Goal: Task Accomplishment & Management: Complete application form

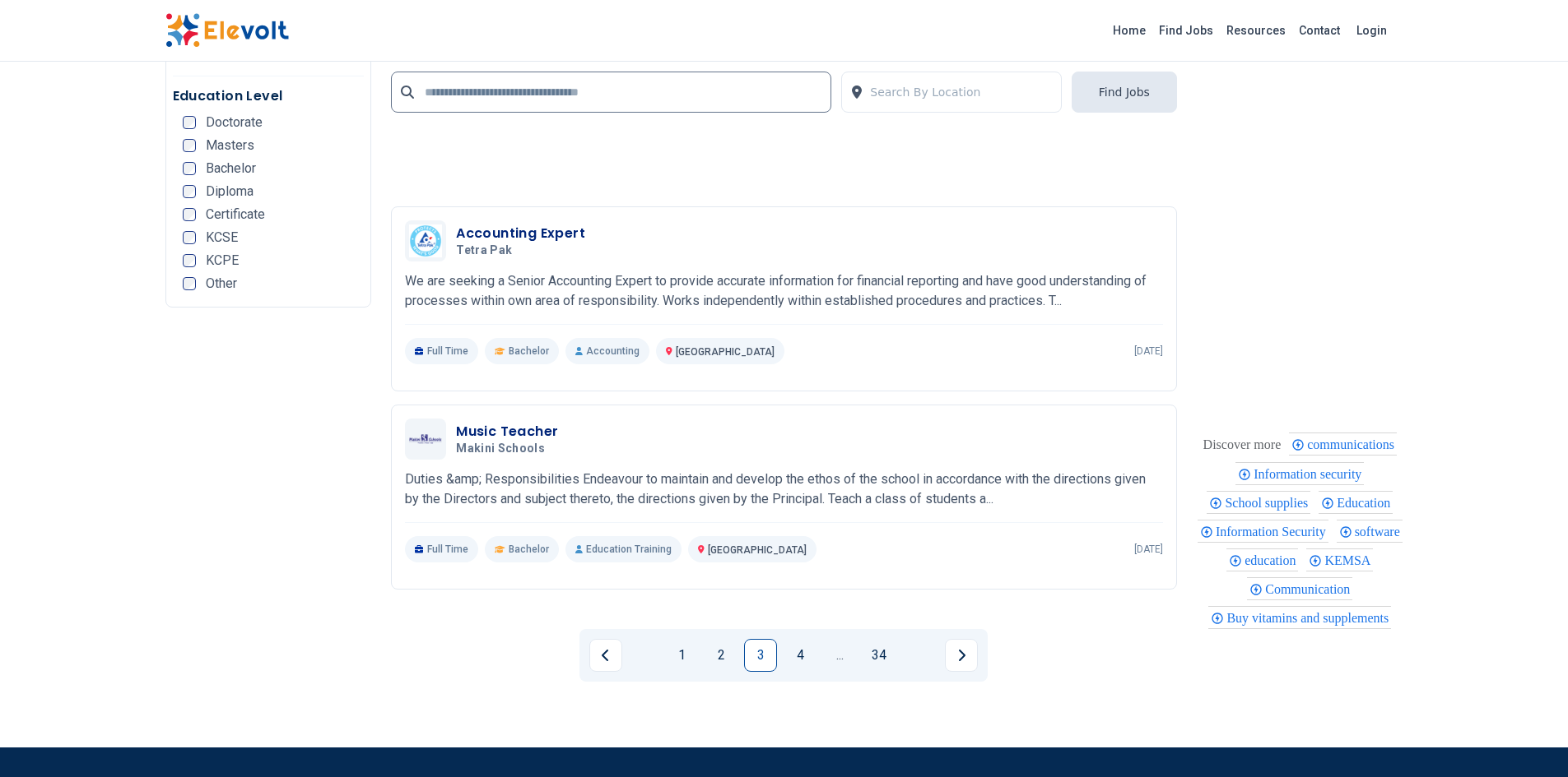
scroll to position [4006, 0]
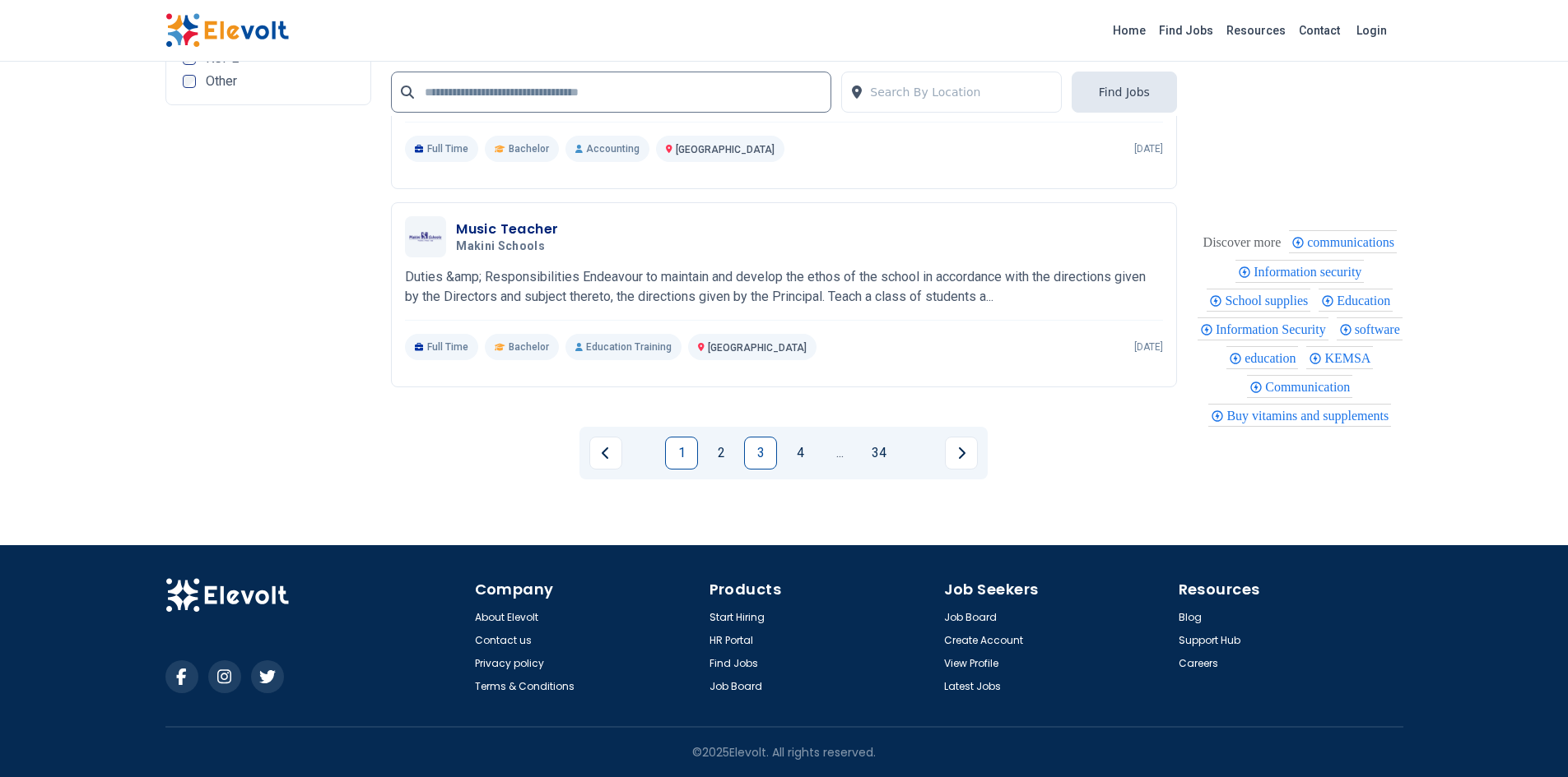
click at [678, 455] on link "1" at bounding box center [682, 453] width 33 height 33
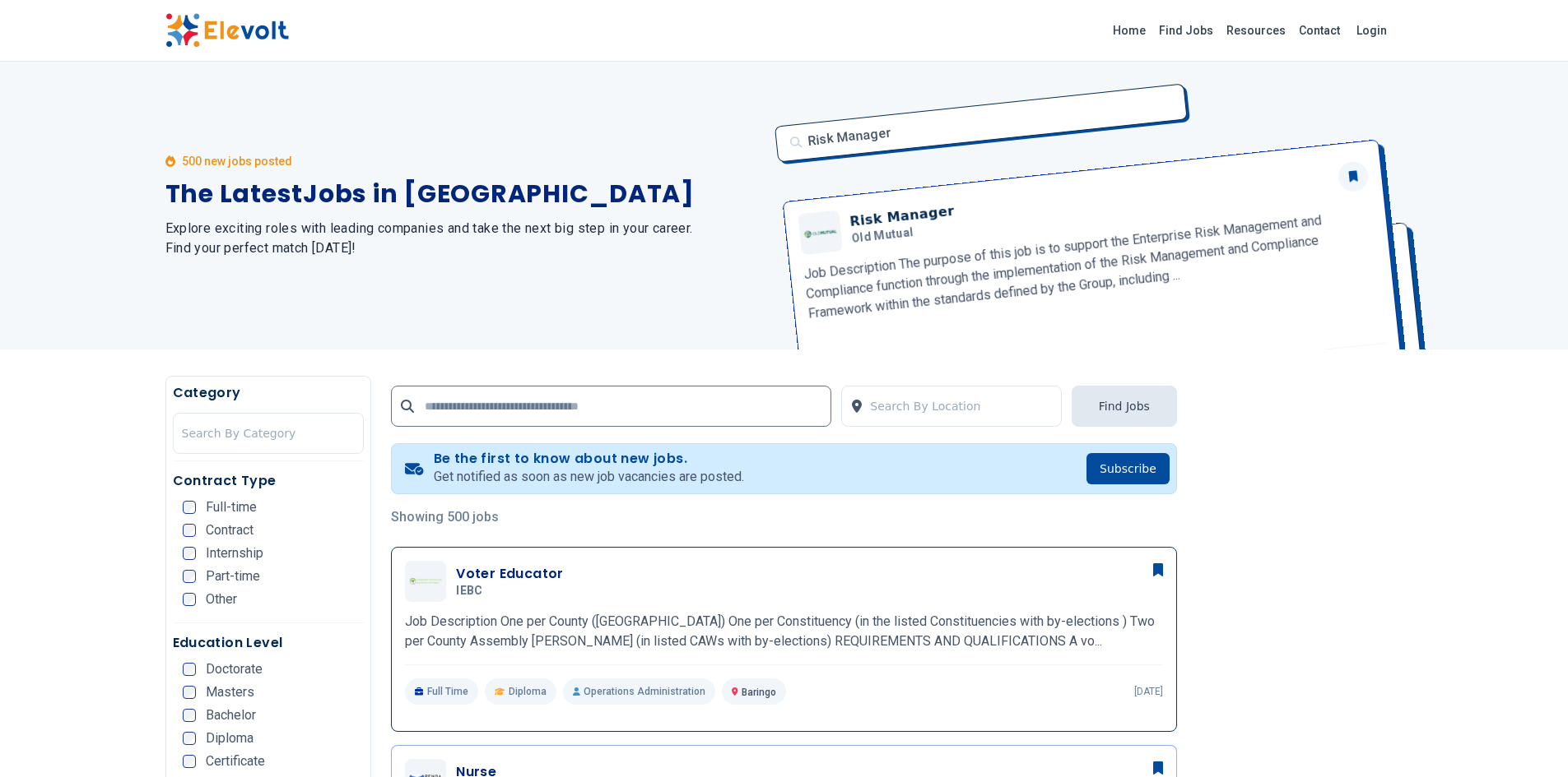
click at [528, 573] on h3 "Voter Educator" at bounding box center [510, 574] width 108 height 20
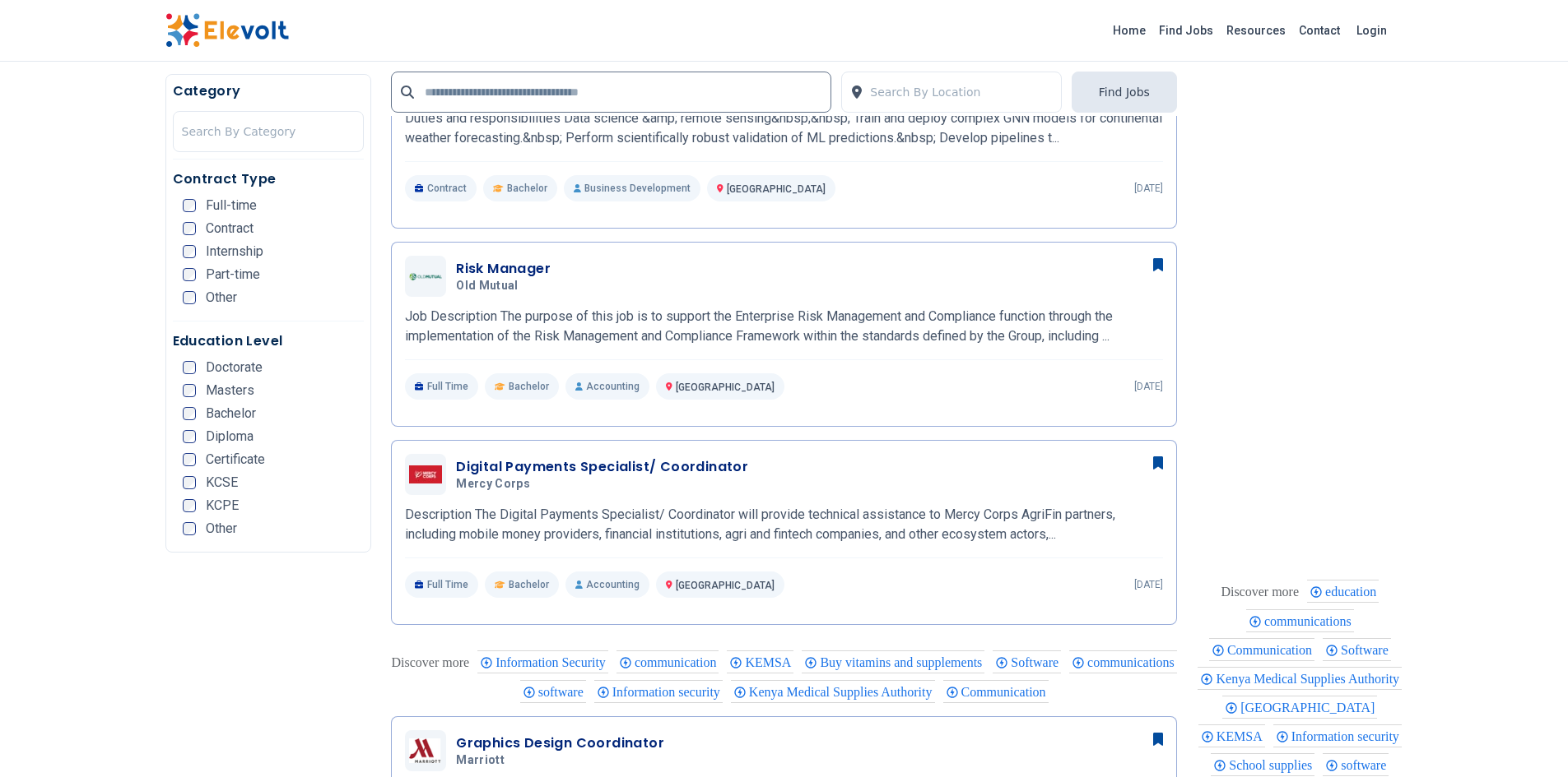
scroll to position [906, 0]
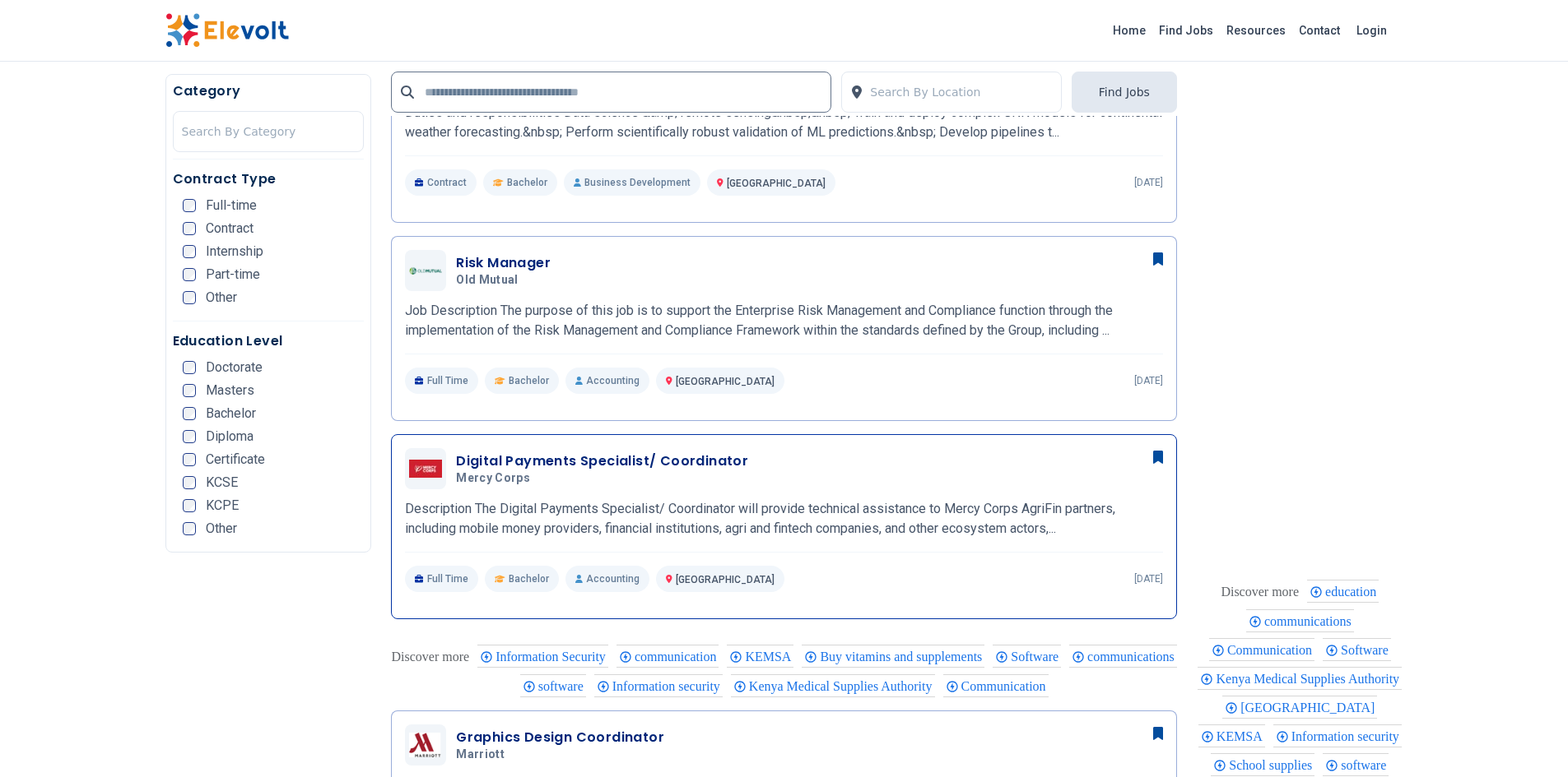
click at [721, 467] on h3 "Digital Payments Specialist/ Coordinator" at bounding box center [602, 462] width 292 height 20
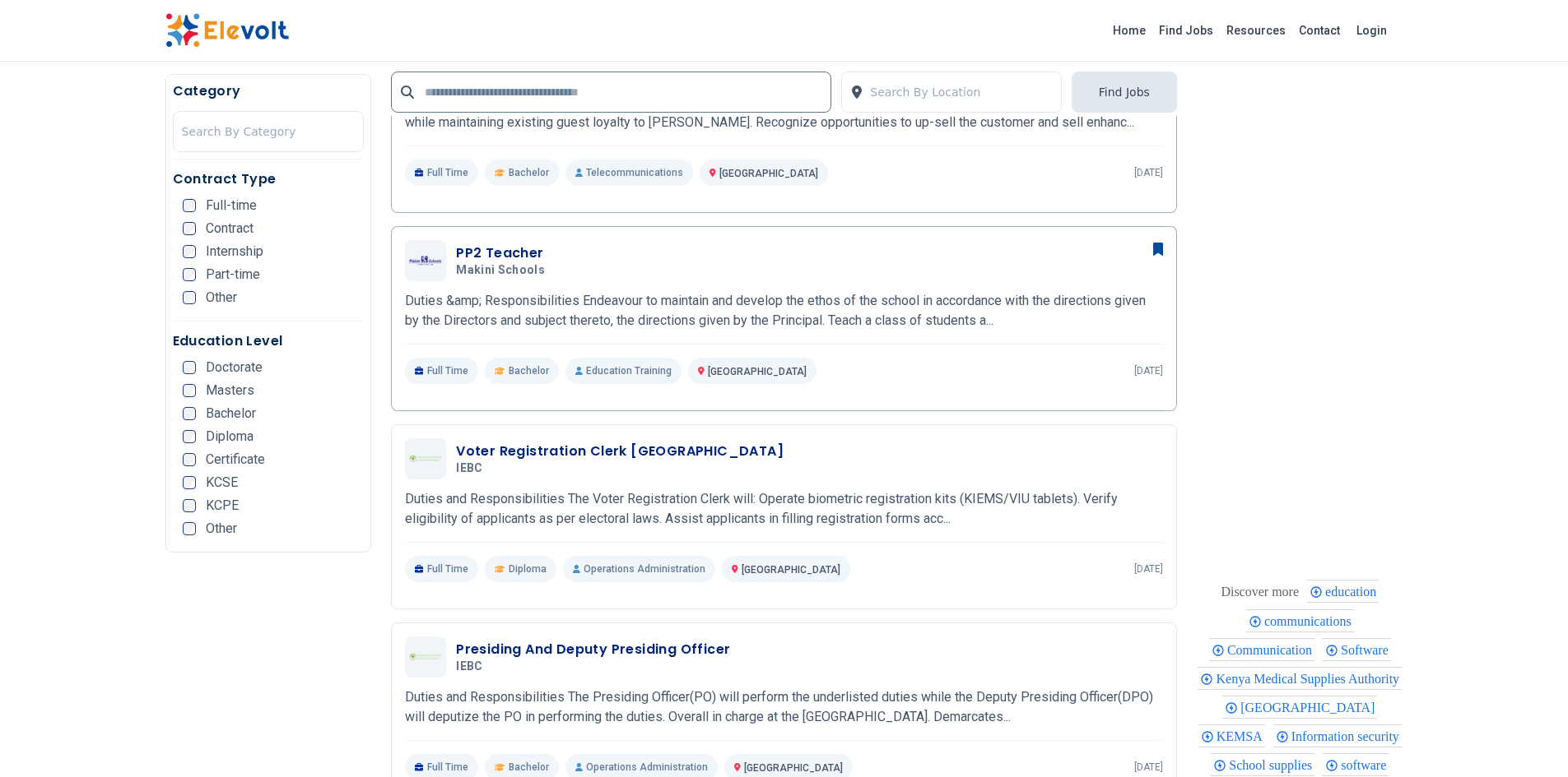
scroll to position [1593, 0]
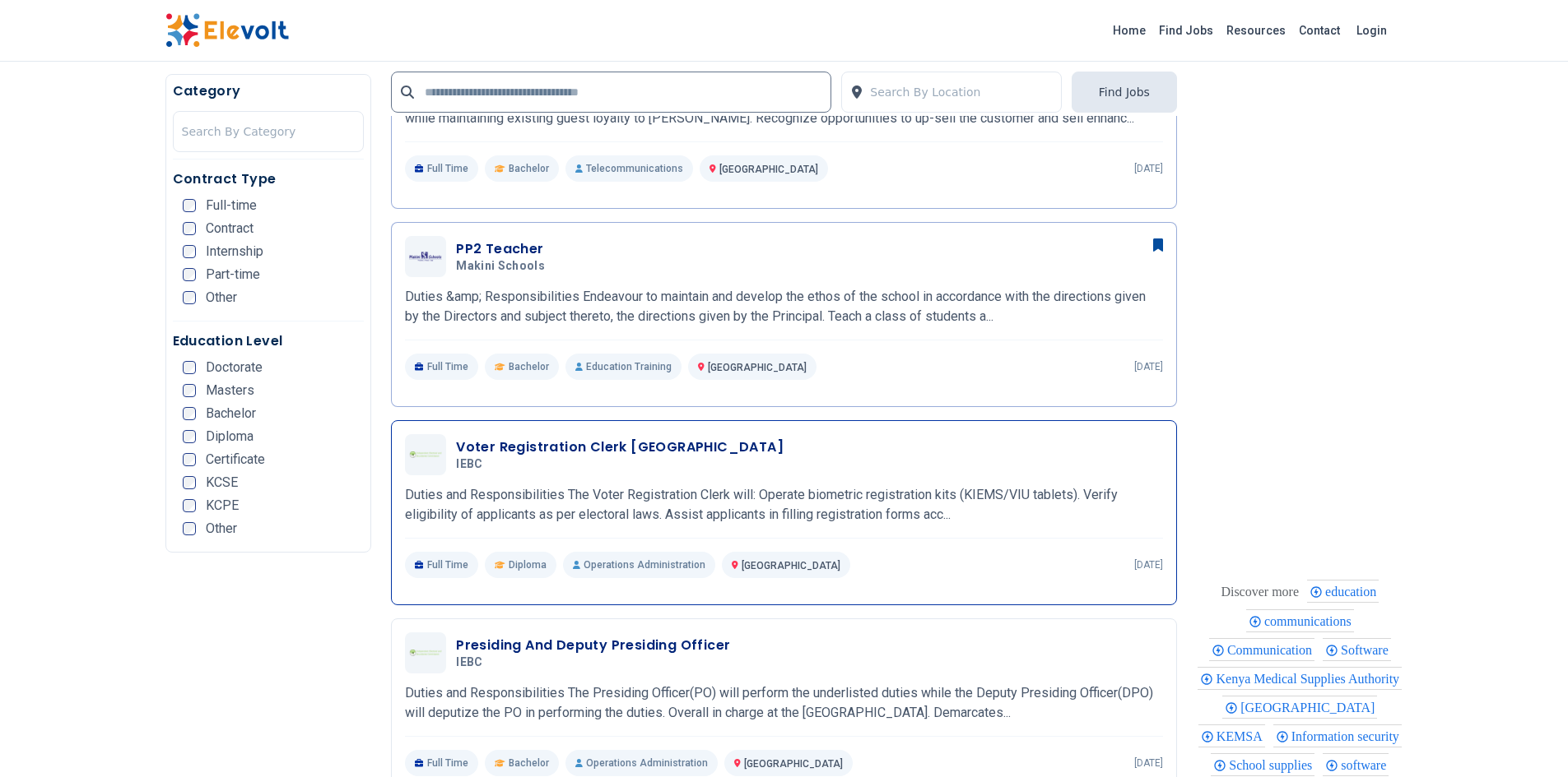
click at [721, 448] on h3 "Voter Registration Clerk Huduma Centre" at bounding box center [620, 448] width 328 height 20
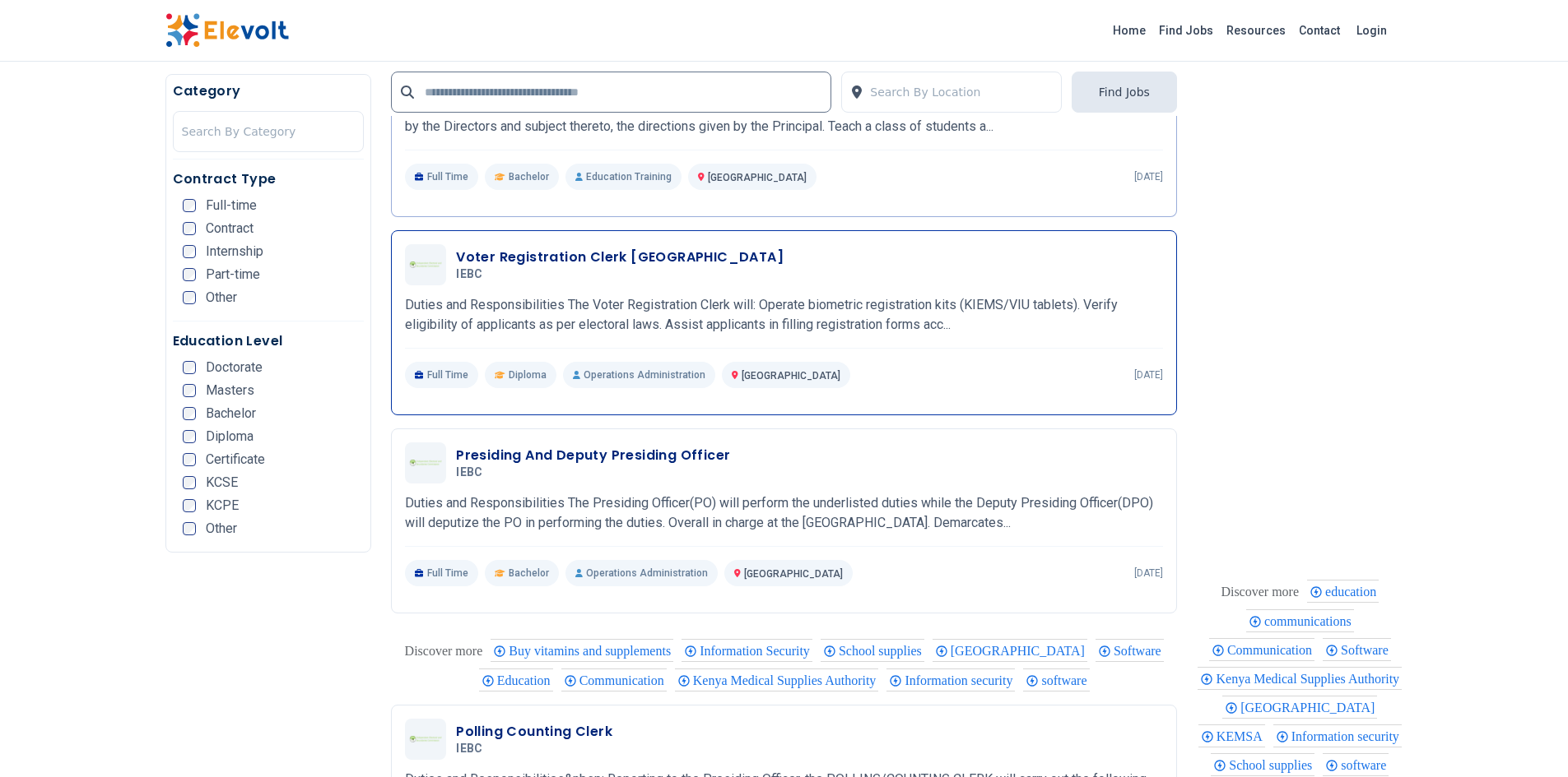
scroll to position [1780, 0]
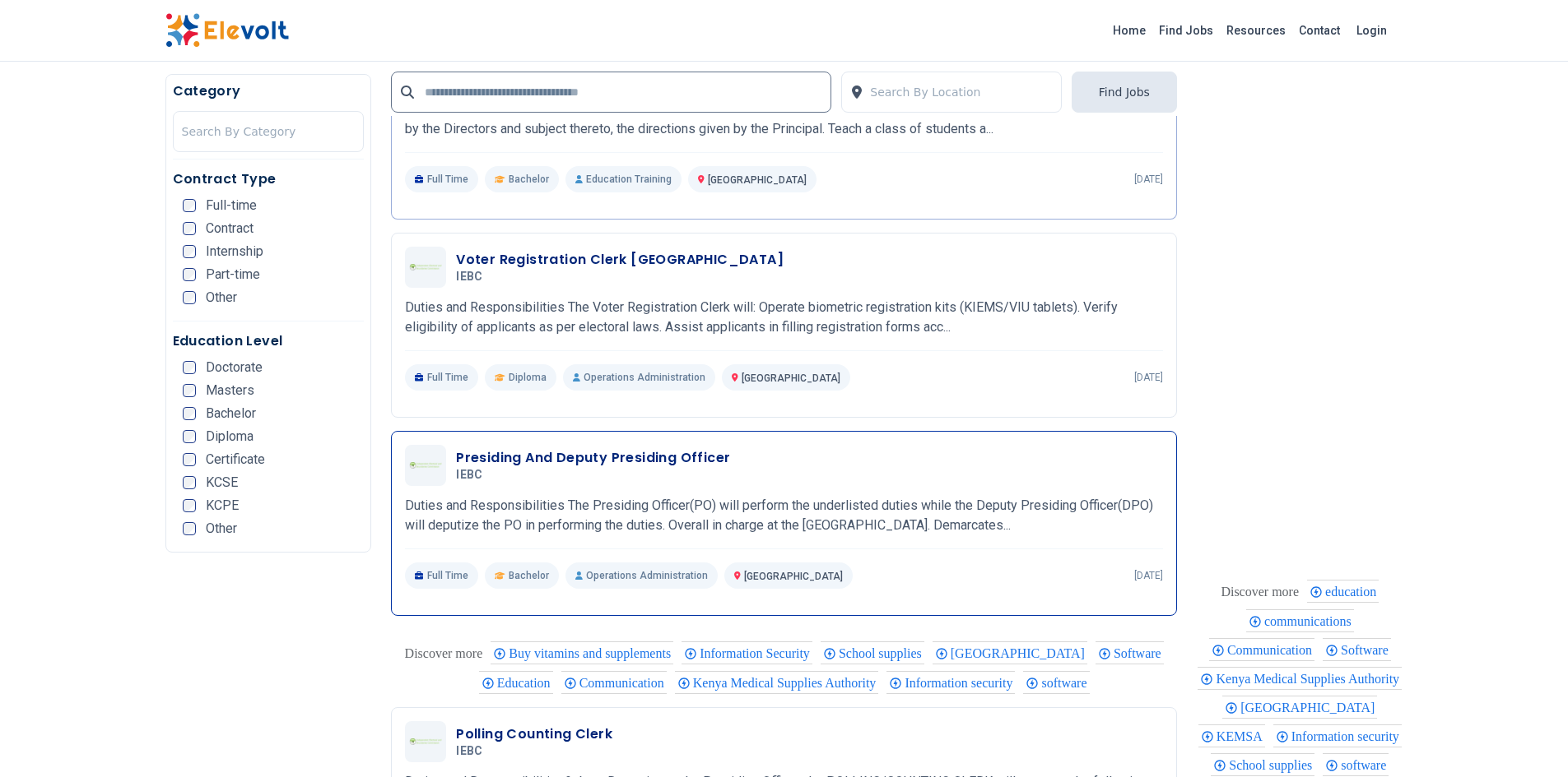
click at [704, 466] on h3 "Presiding And Deputy Presiding Officer" at bounding box center [593, 458] width 274 height 20
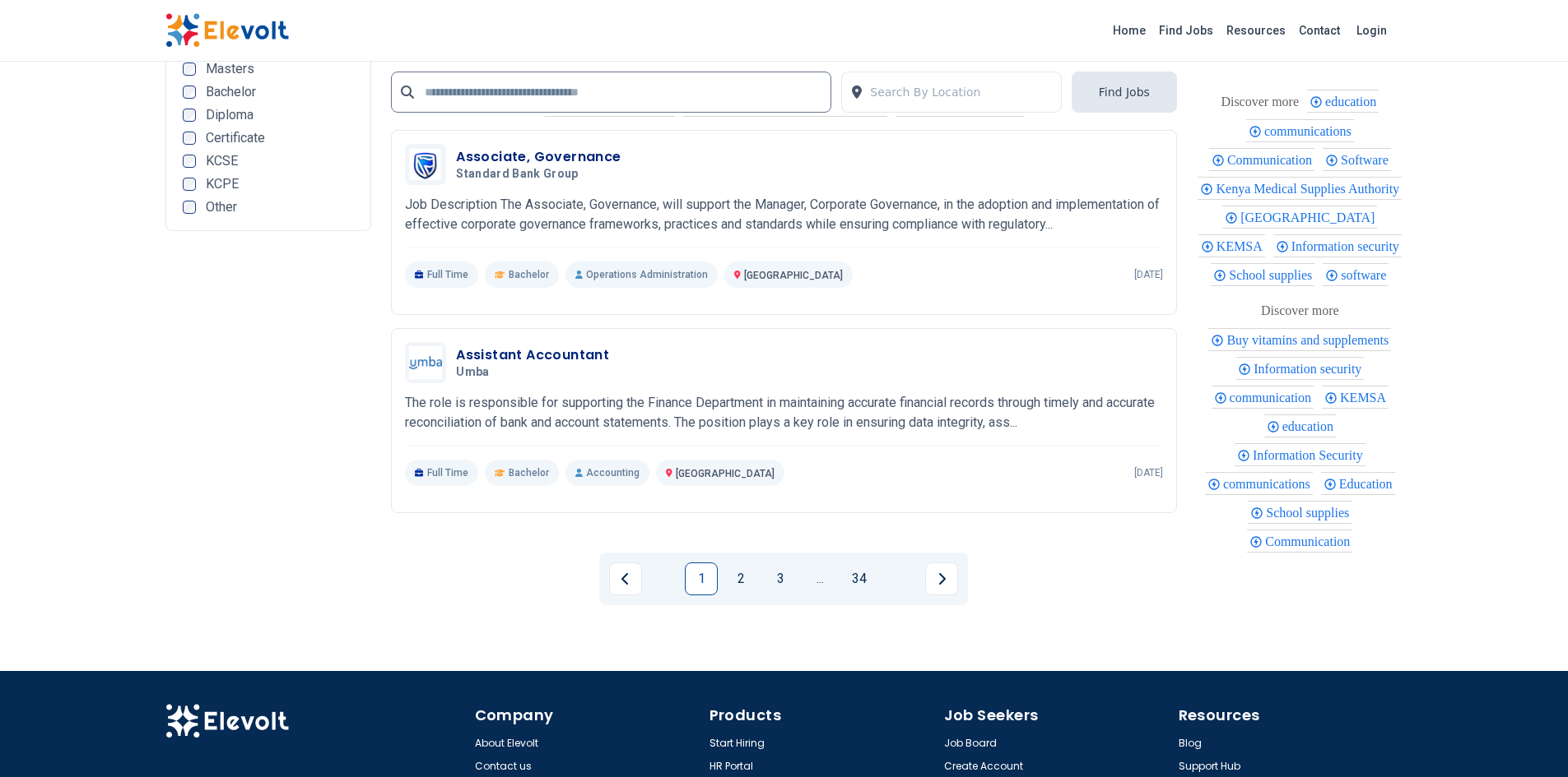
scroll to position [3236, 0]
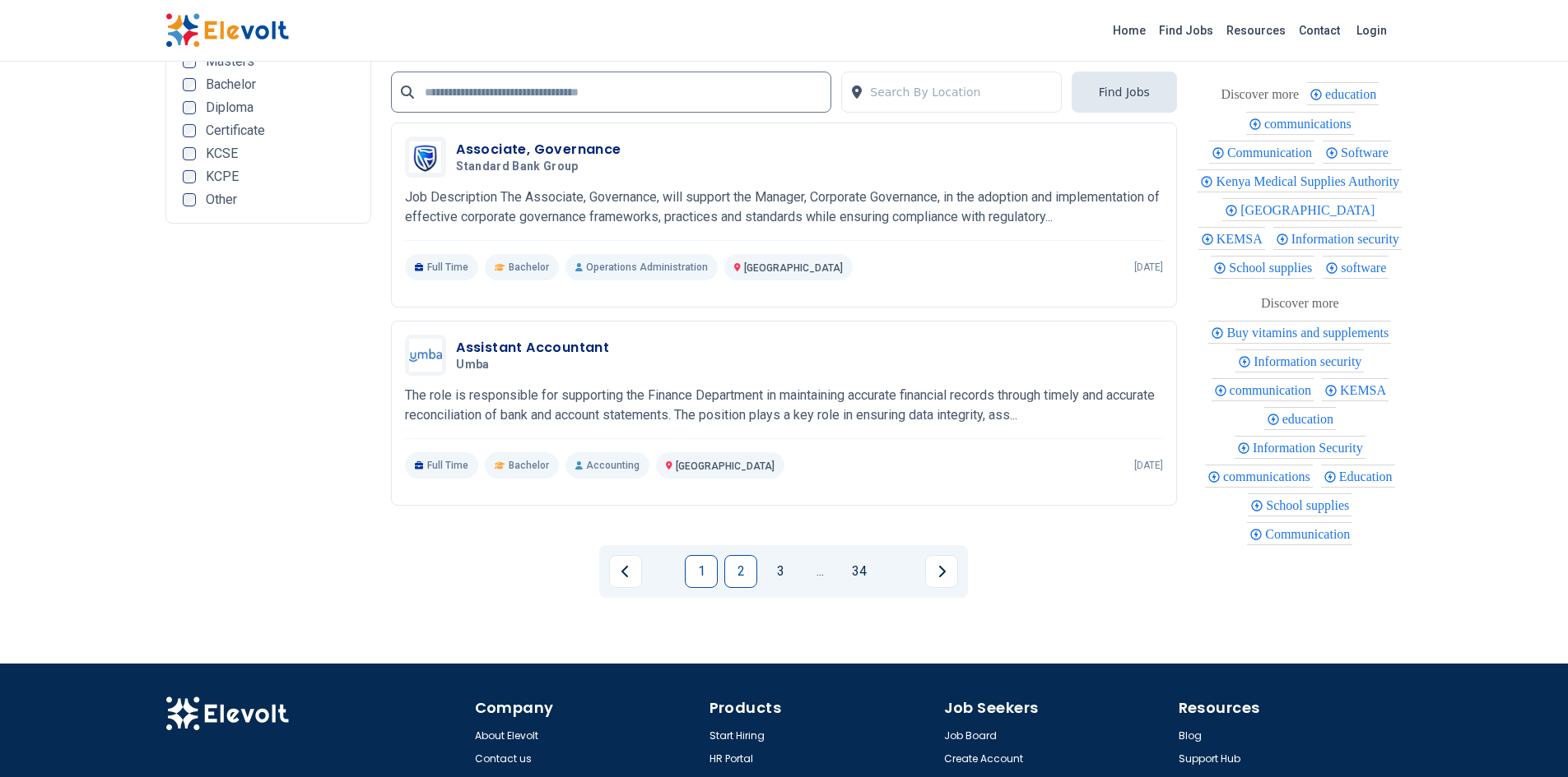
click at [736, 578] on link "2" at bounding box center [741, 571] width 33 height 33
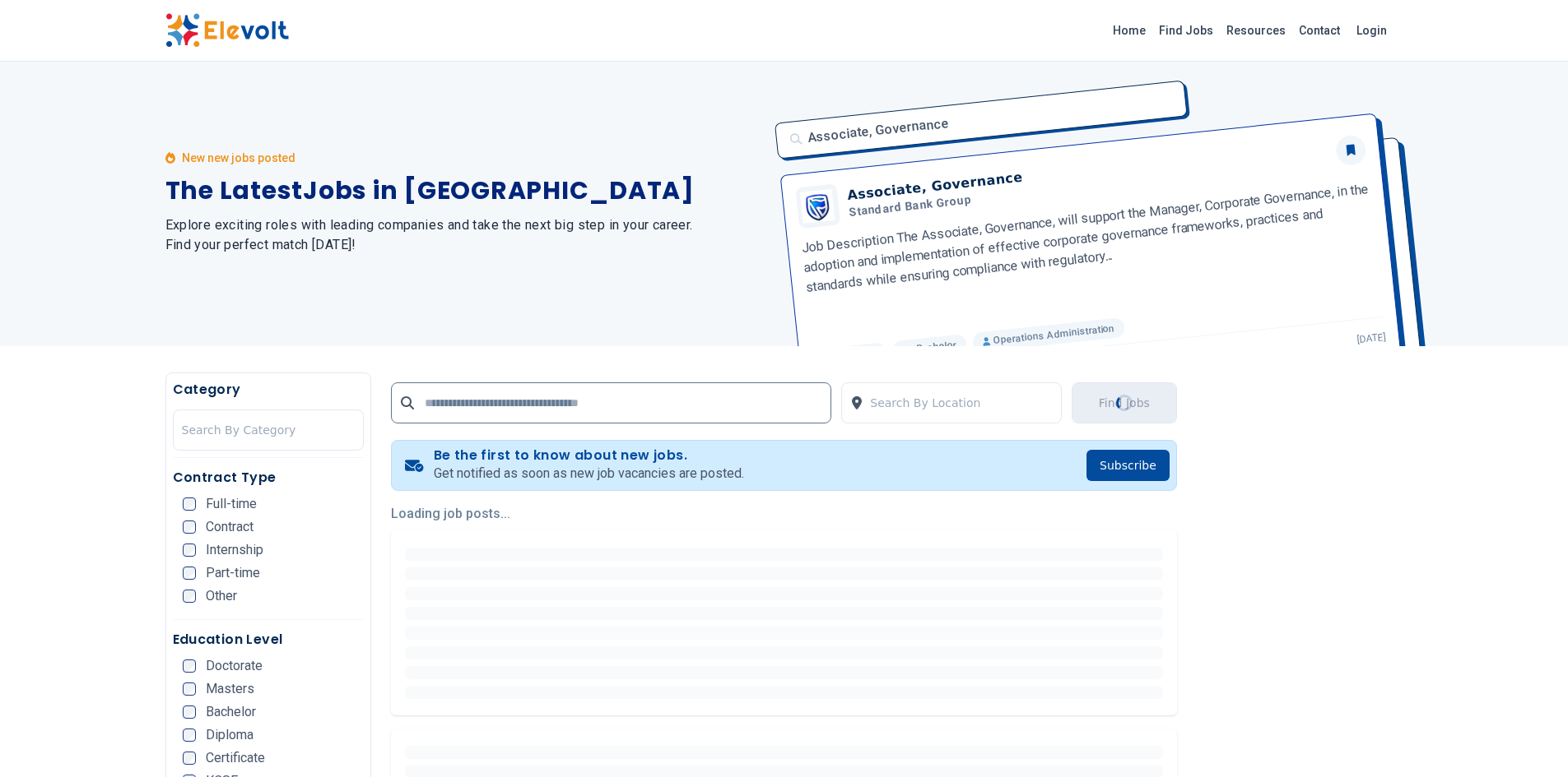
scroll to position [0, 0]
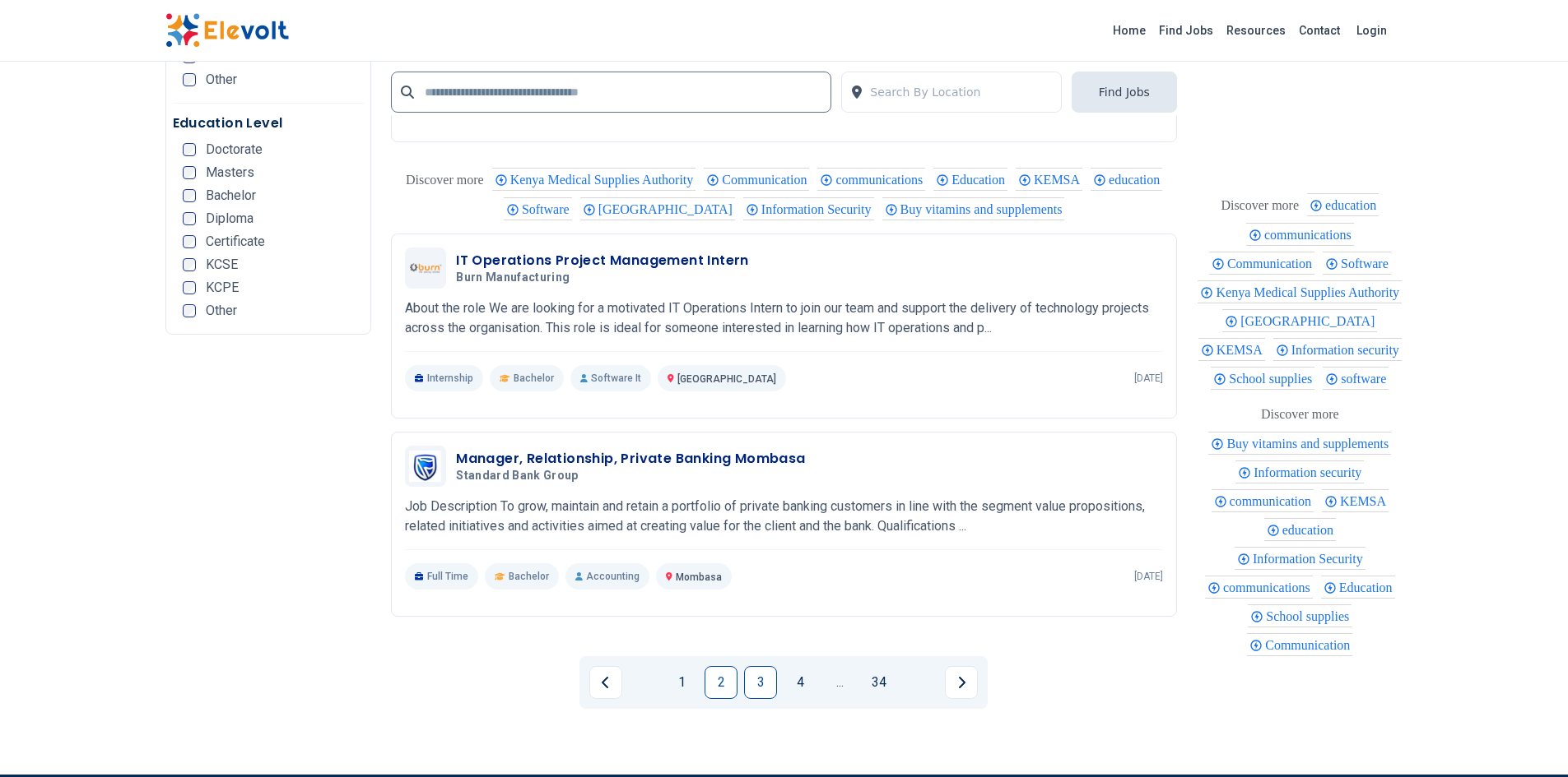
click at [769, 682] on link "3" at bounding box center [761, 683] width 33 height 33
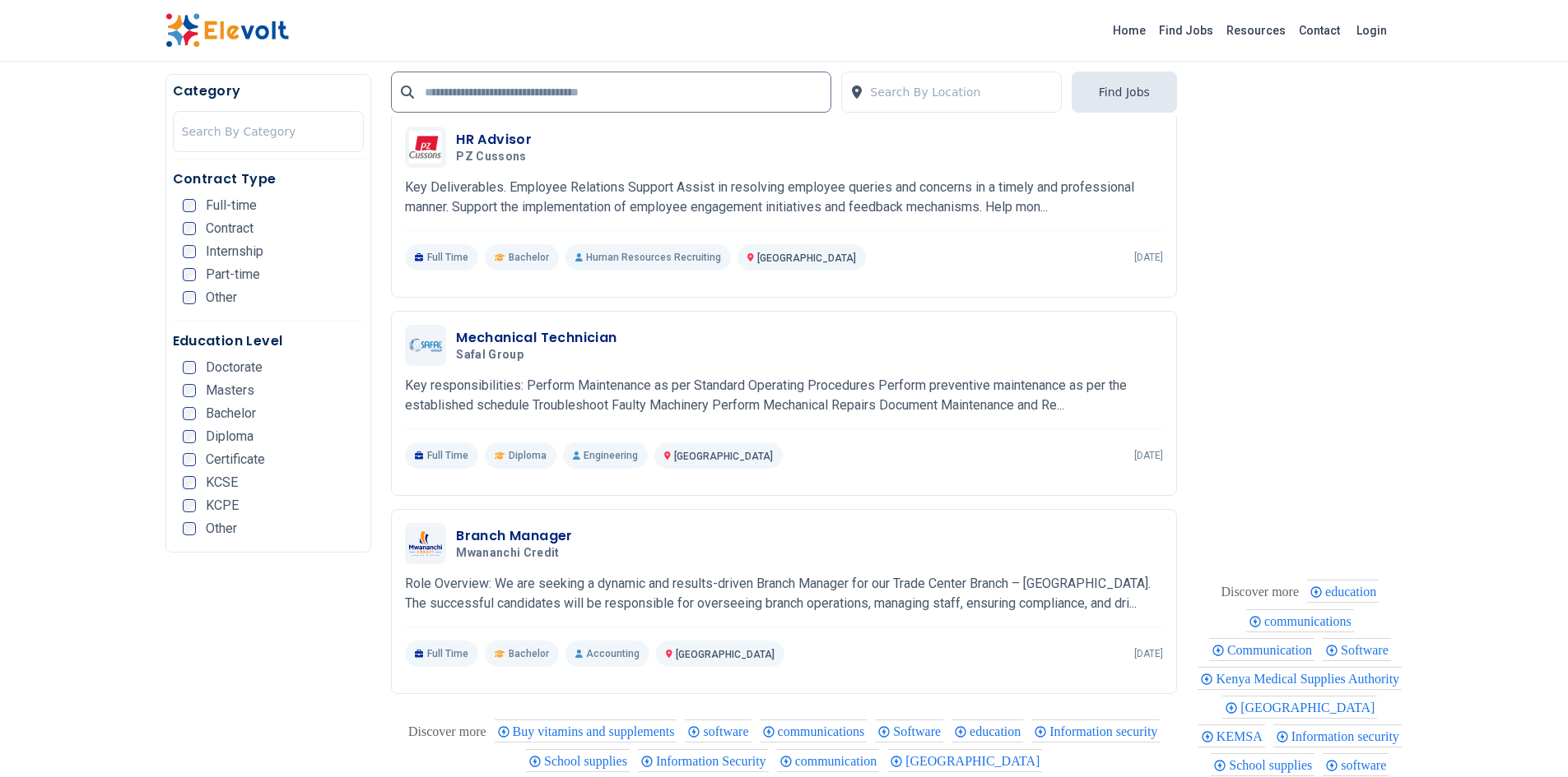
scroll to position [846, 0]
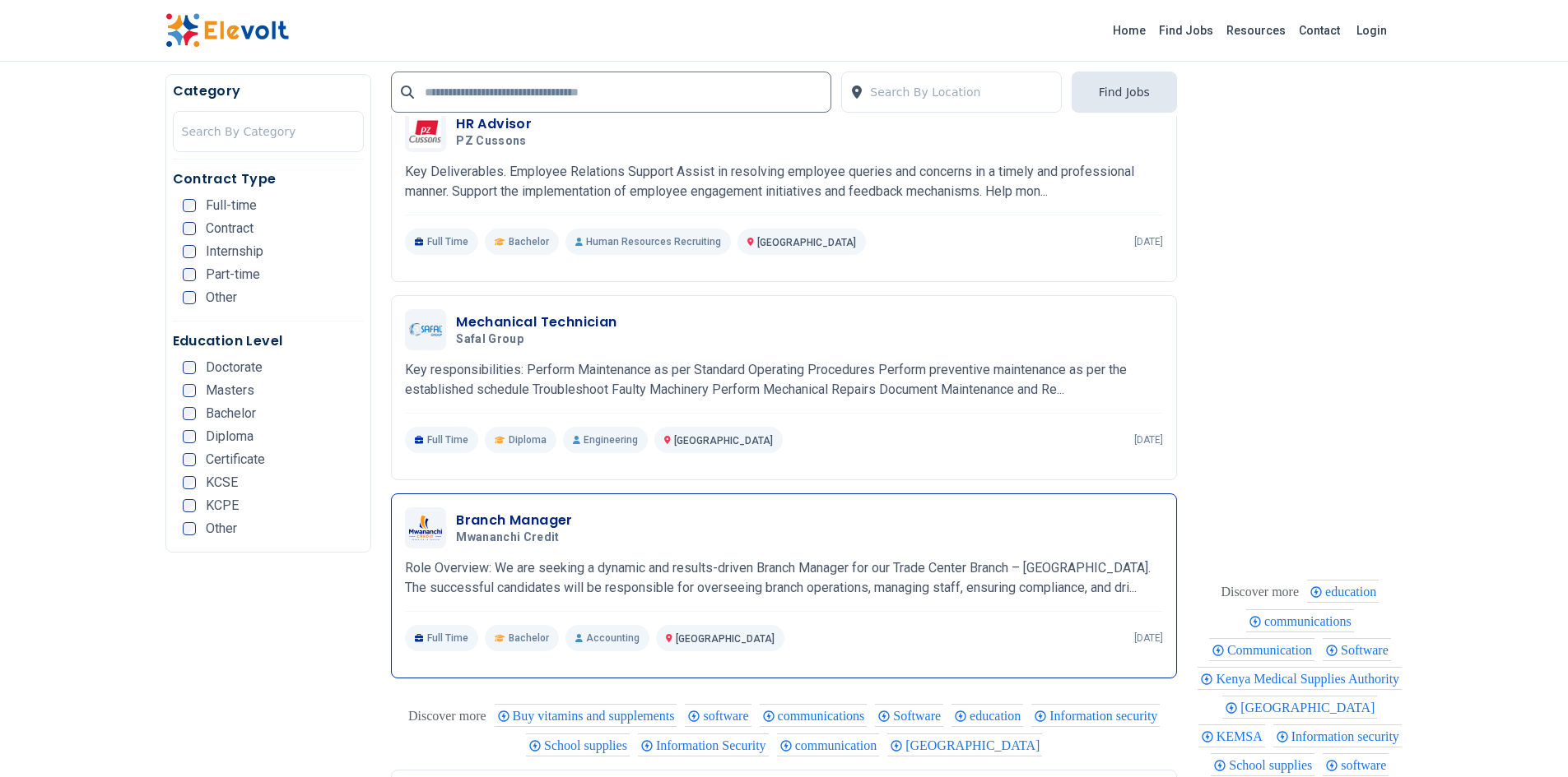
click at [468, 519] on h3 "Branch Manager" at bounding box center [514, 521] width 116 height 20
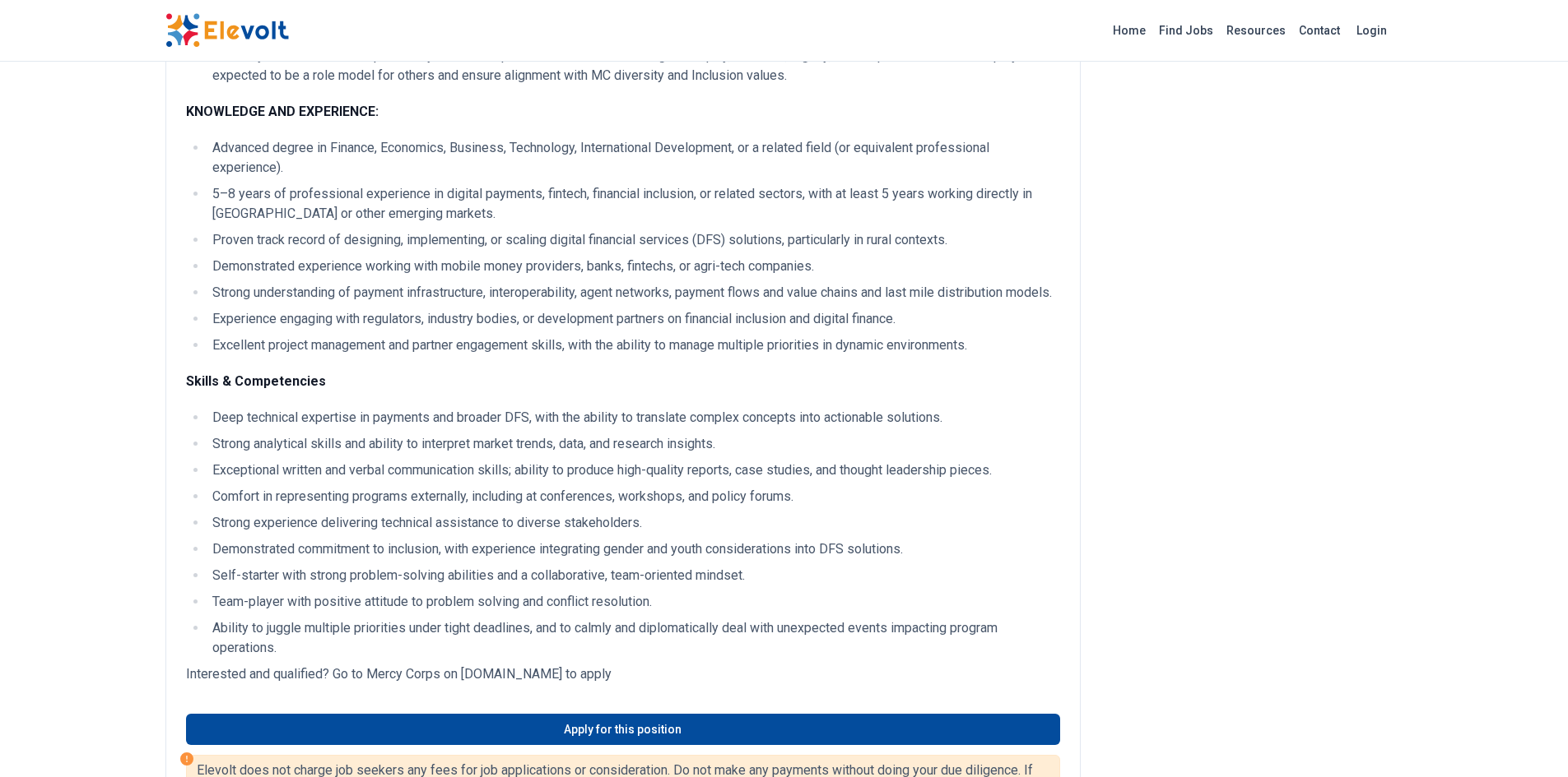
scroll to position [1366, 0]
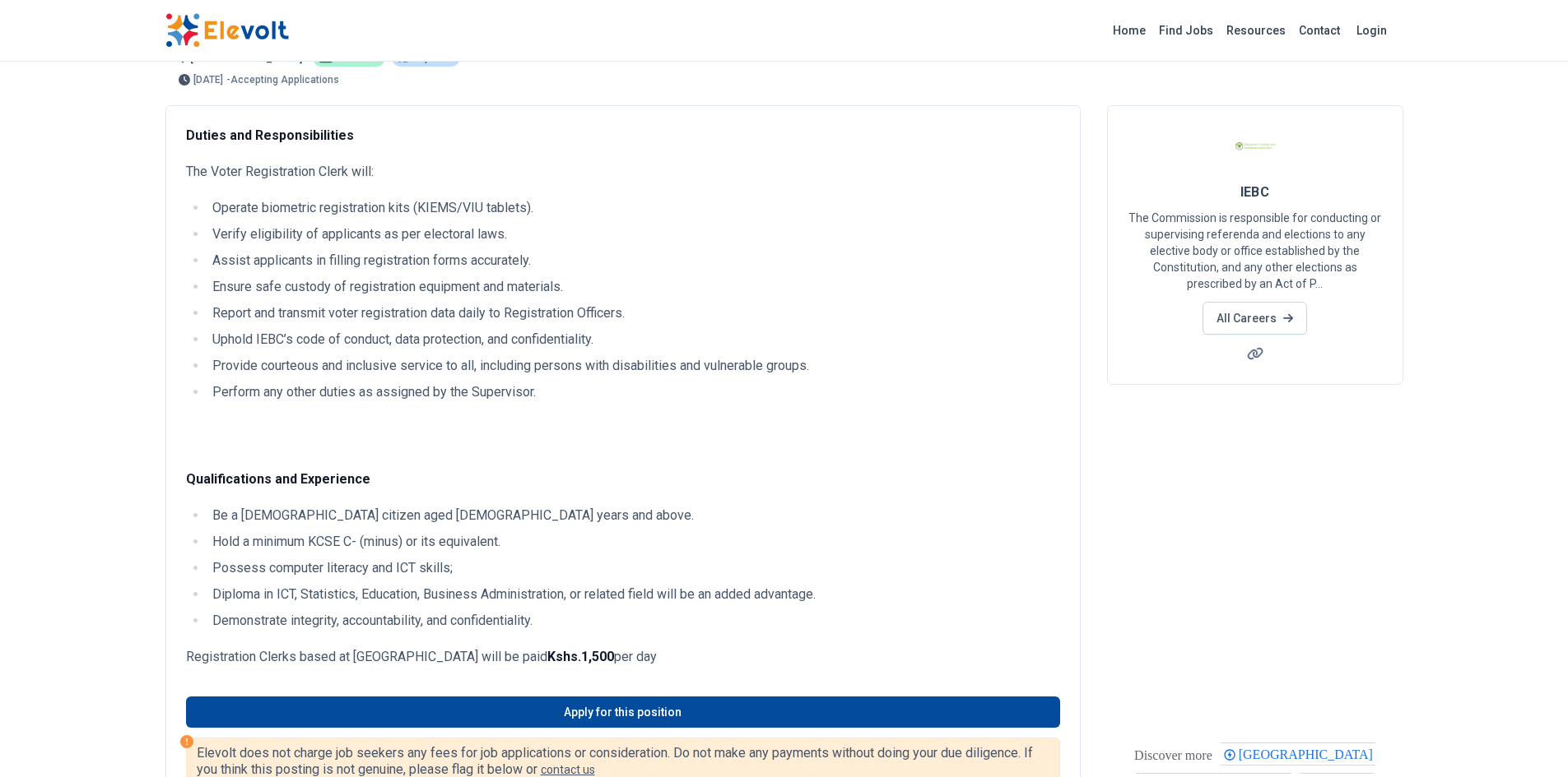
scroll to position [62, 0]
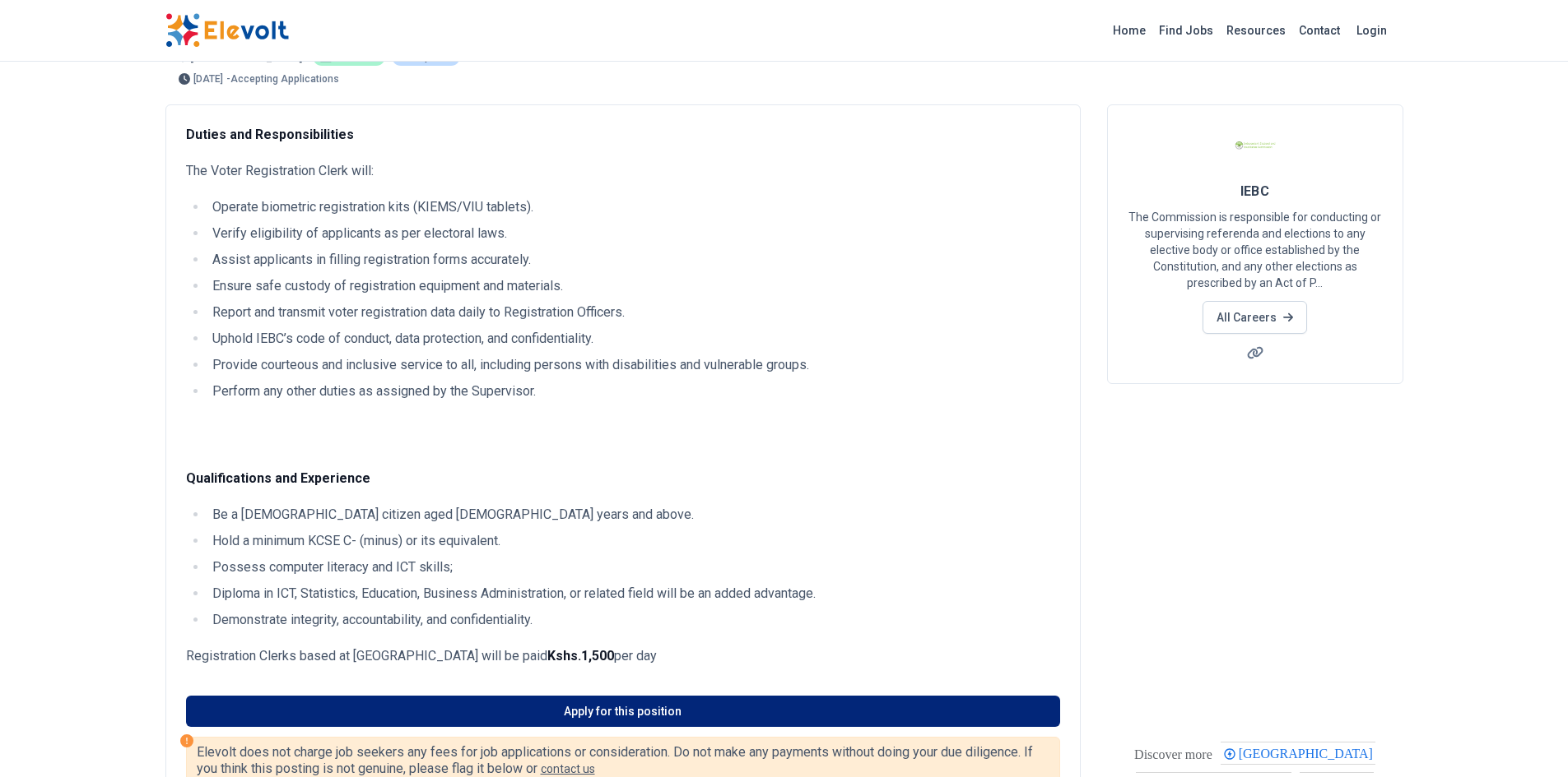
click at [523, 716] on link "Apply for this position" at bounding box center [623, 712] width 874 height 31
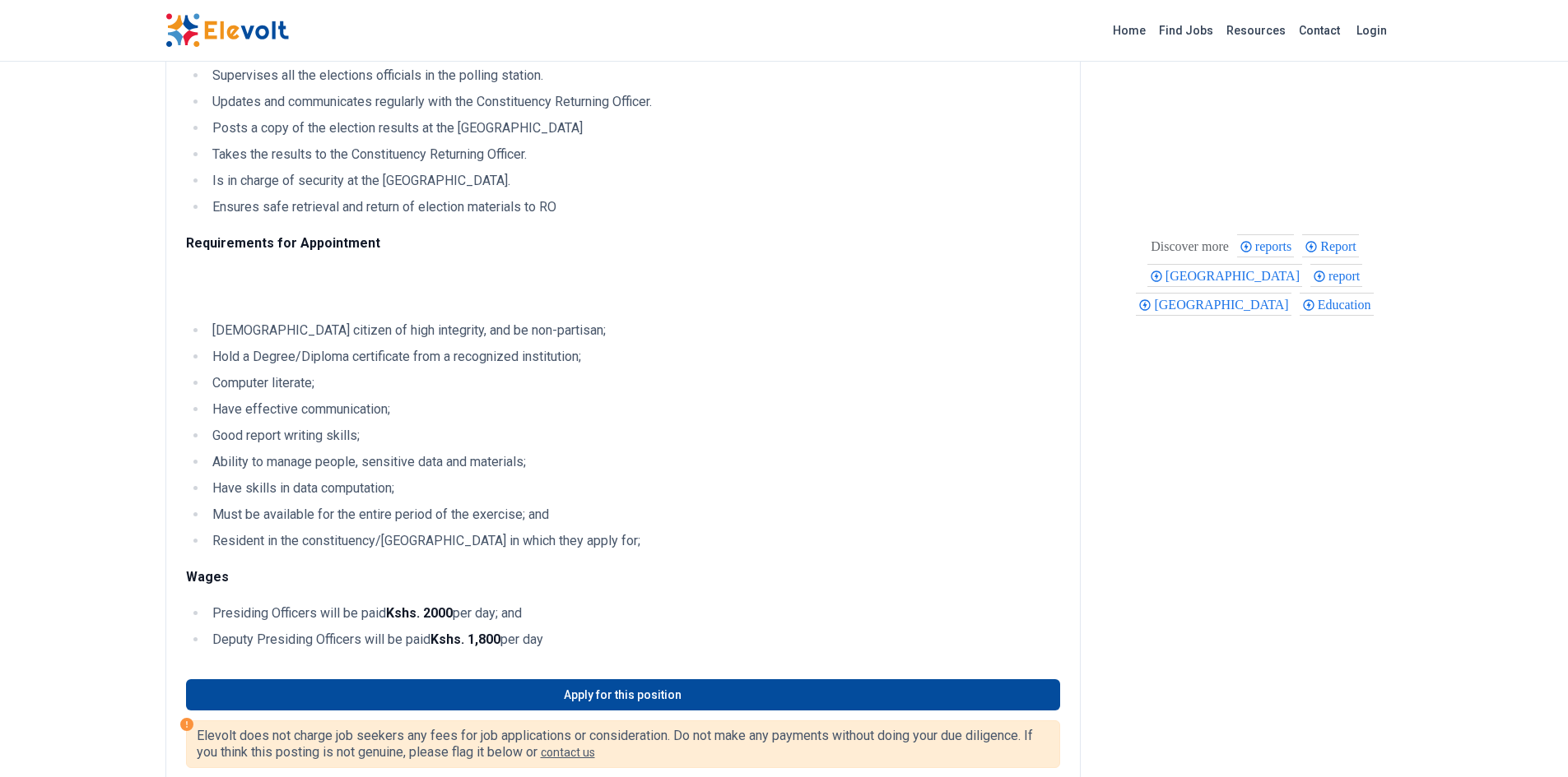
scroll to position [561, 0]
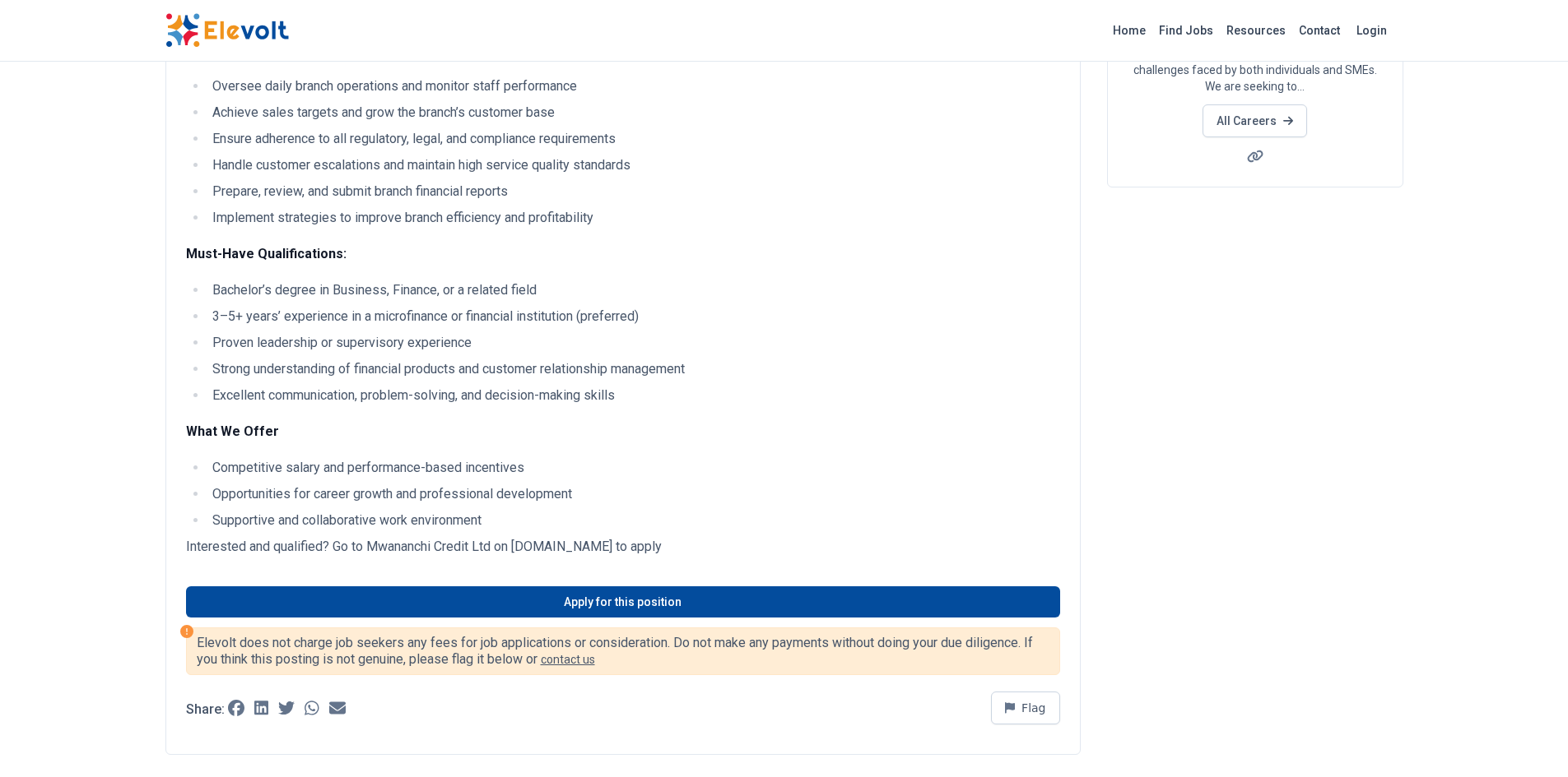
scroll to position [272, 0]
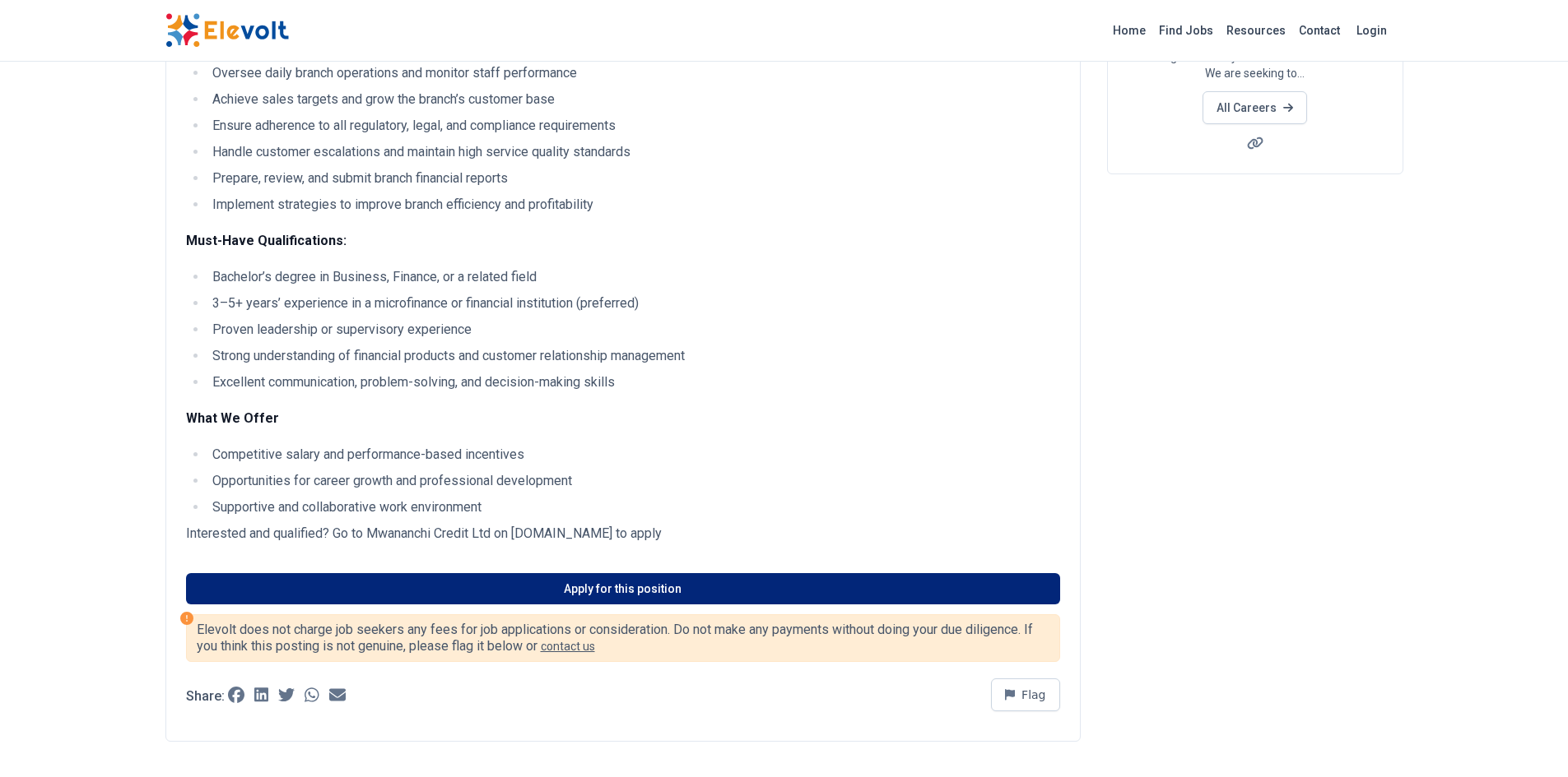
click at [659, 587] on link "Apply for this position" at bounding box center [623, 589] width 874 height 31
